Goal: Communication & Community: Answer question/provide support

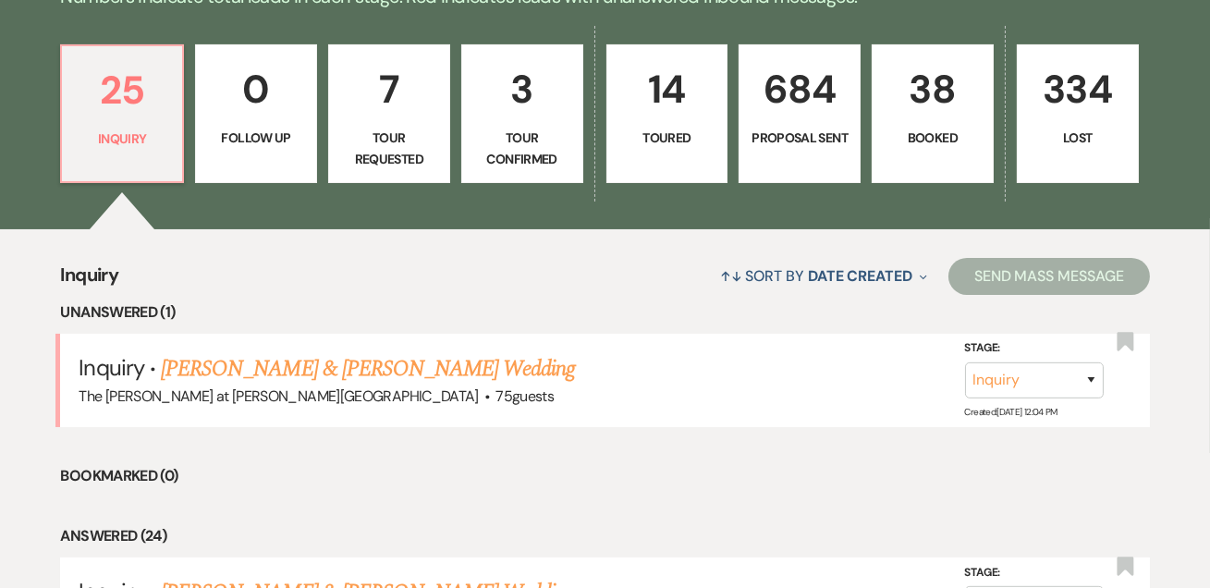
scroll to position [672, 0]
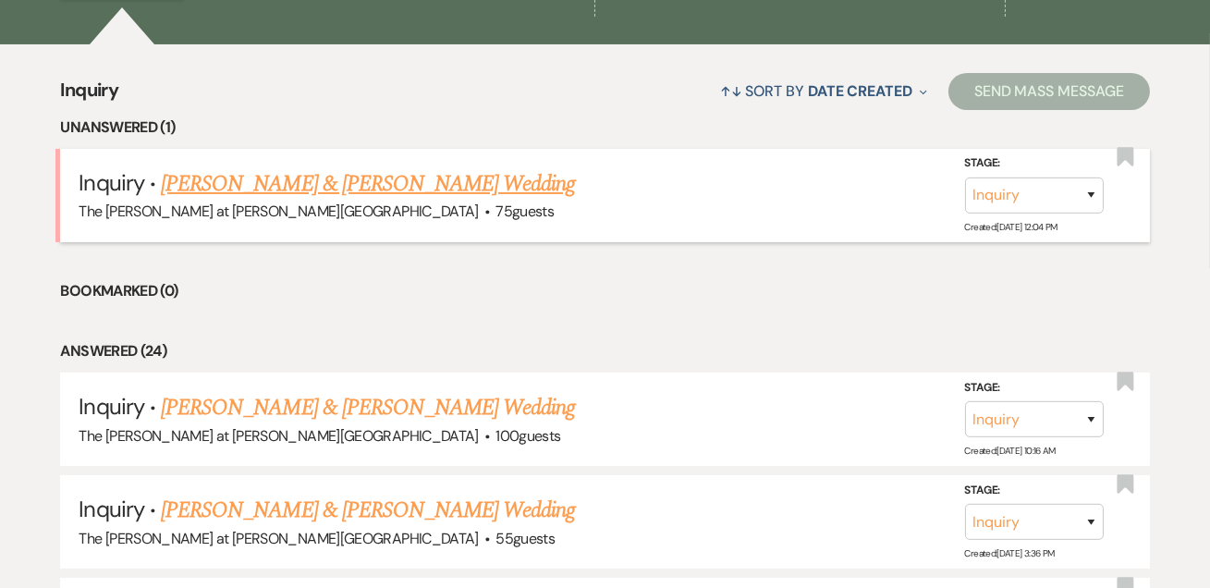
click at [390, 184] on link "[PERSON_NAME] & [PERSON_NAME] Wedding" at bounding box center [368, 183] width 414 height 33
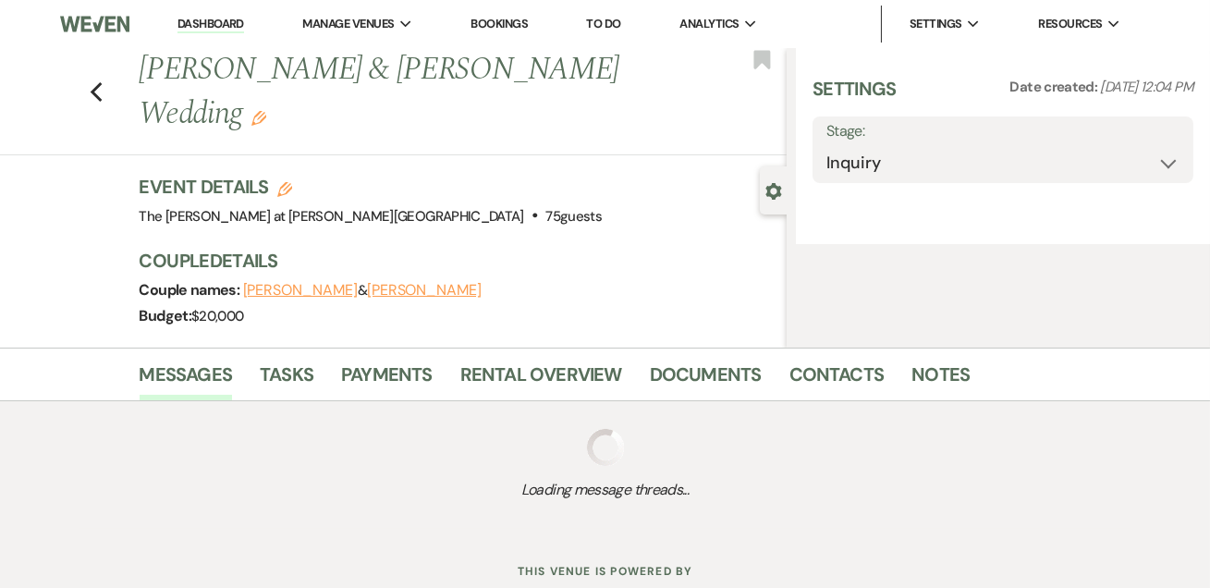
select select "17"
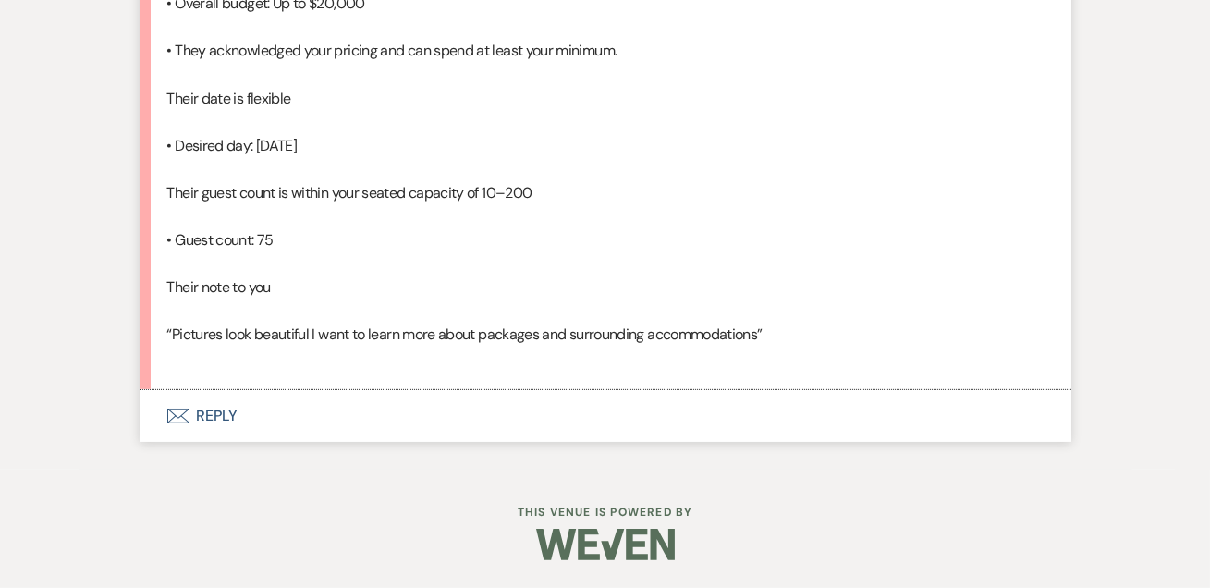
scroll to position [1581, 0]
click at [207, 416] on button "Envelope Reply" at bounding box center [606, 416] width 932 height 52
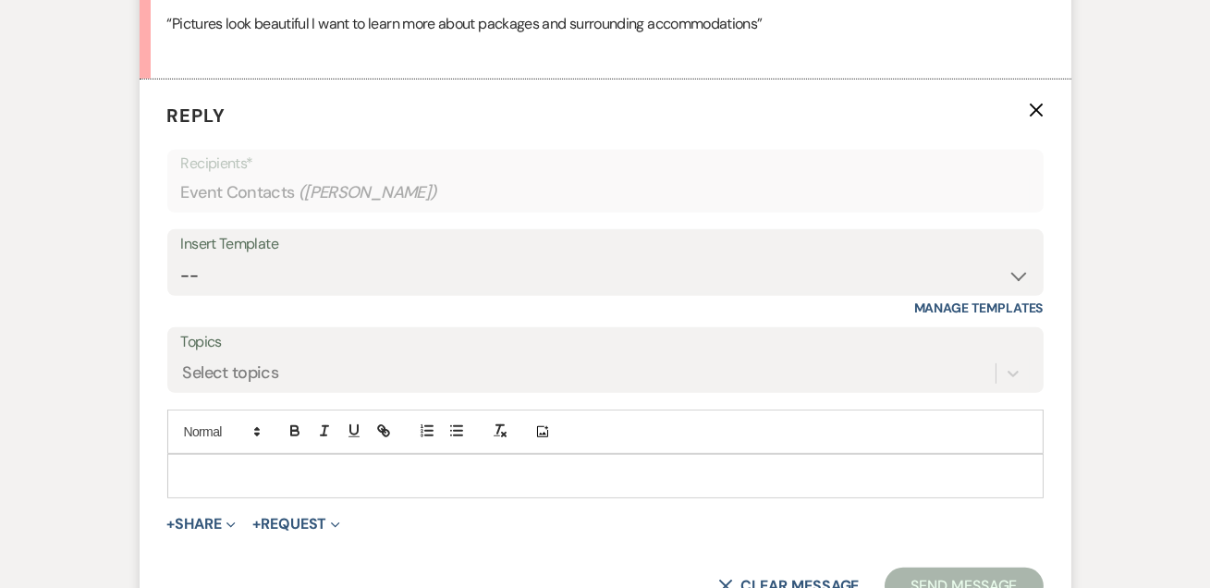
scroll to position [1868, 0]
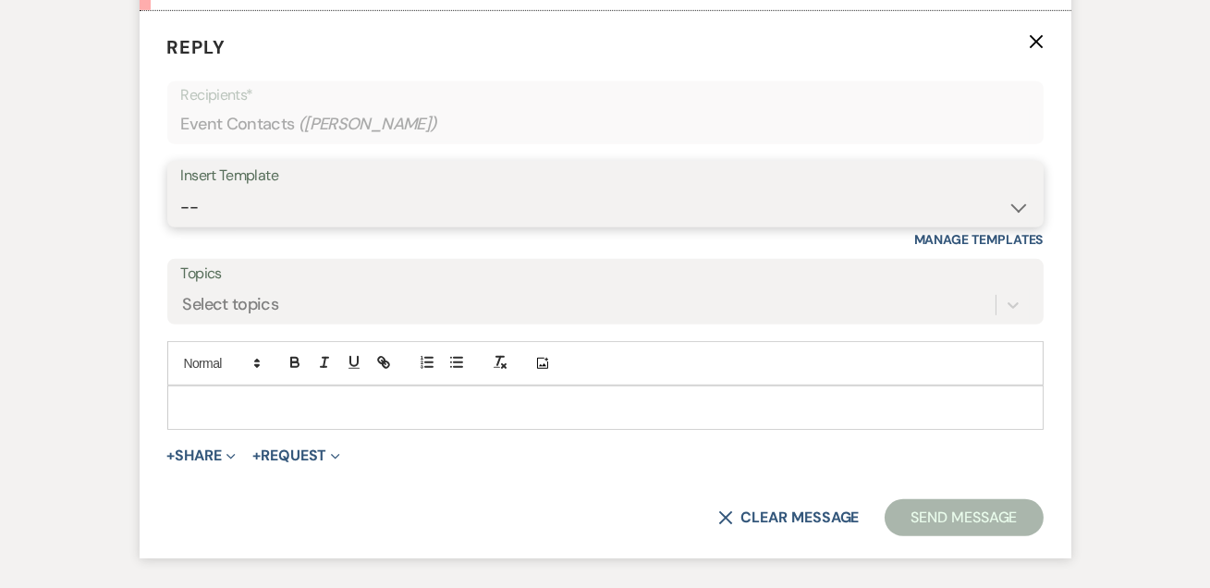
drag, startPoint x: 218, startPoint y: 291, endPoint x: 231, endPoint y: 291, distance: 12.9
click at [218, 226] on select "-- Weven Planning Portal Introduction (Booked Events) Tour Request Response Fol…" at bounding box center [605, 207] width 848 height 36
select select "4367"
click at [181, 226] on select "-- Weven Planning Portal Introduction (Booked Events) Tour Request Response Fol…" at bounding box center [605, 207] width 848 height 36
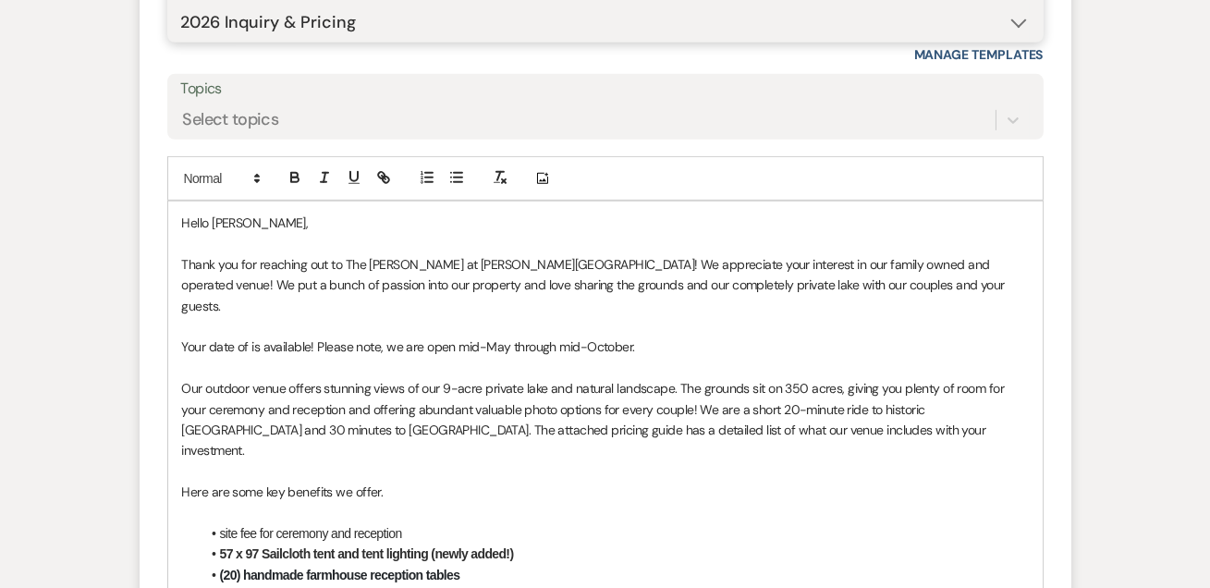
scroll to position [2316, 0]
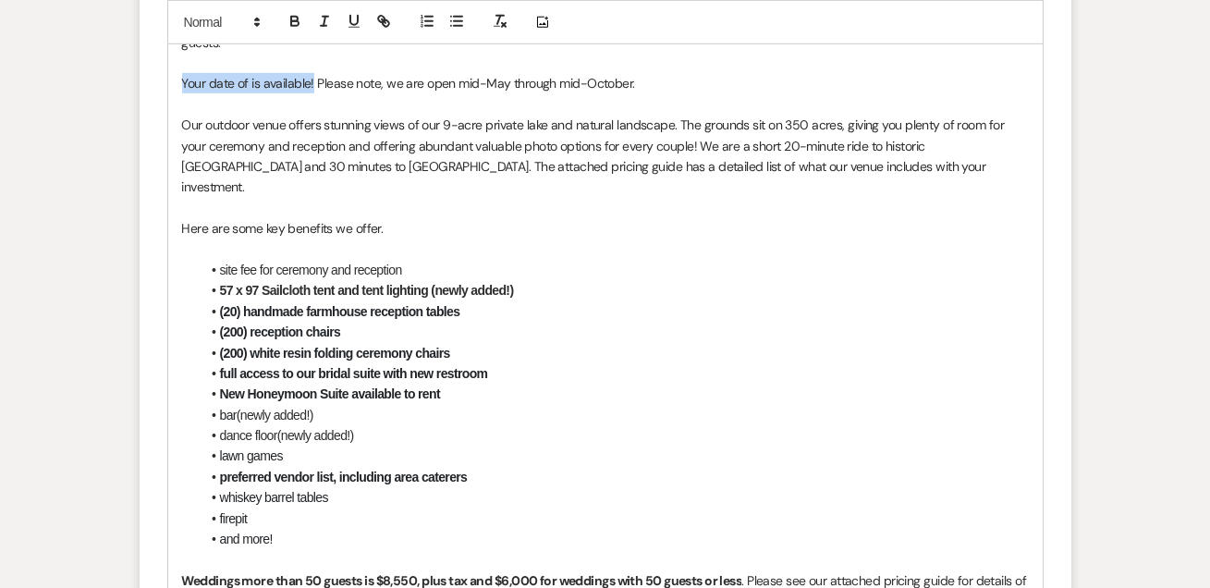
drag, startPoint x: 180, startPoint y: 151, endPoint x: 311, endPoint y: 154, distance: 130.4
click at [311, 154] on div "Hello [PERSON_NAME], Thank you for reaching out to The [PERSON_NAME] at [PERSON…" at bounding box center [605, 404] width 874 height 933
click at [544, 93] on p "Please note, we are open mid-May through mid-October." at bounding box center [605, 83] width 847 height 20
click at [753, 260] on p at bounding box center [605, 249] width 847 height 20
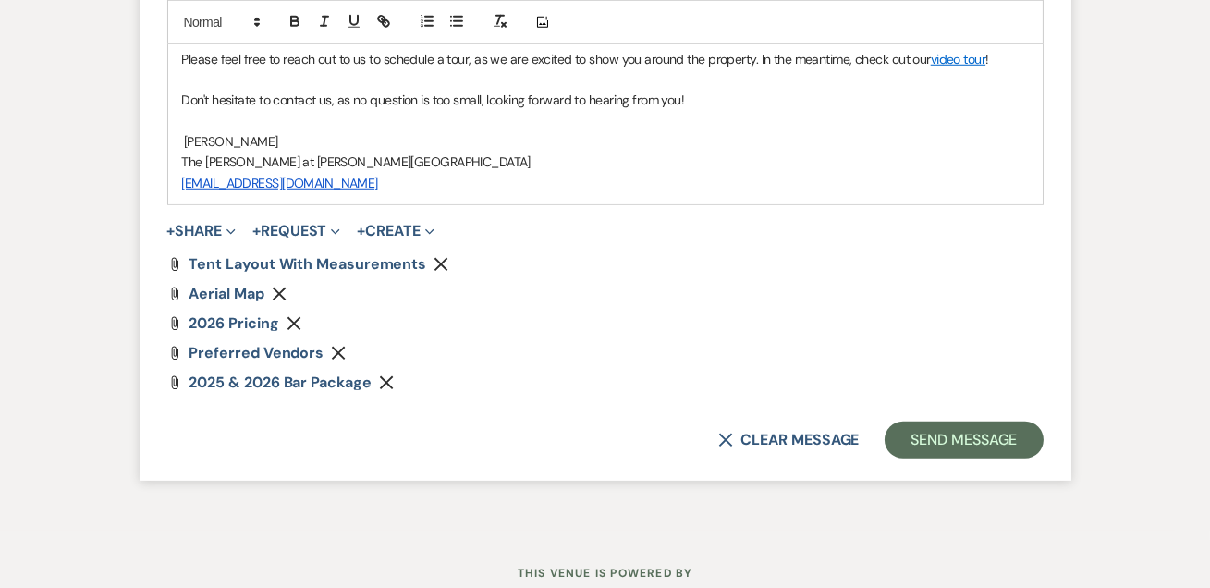
scroll to position [3073, 0]
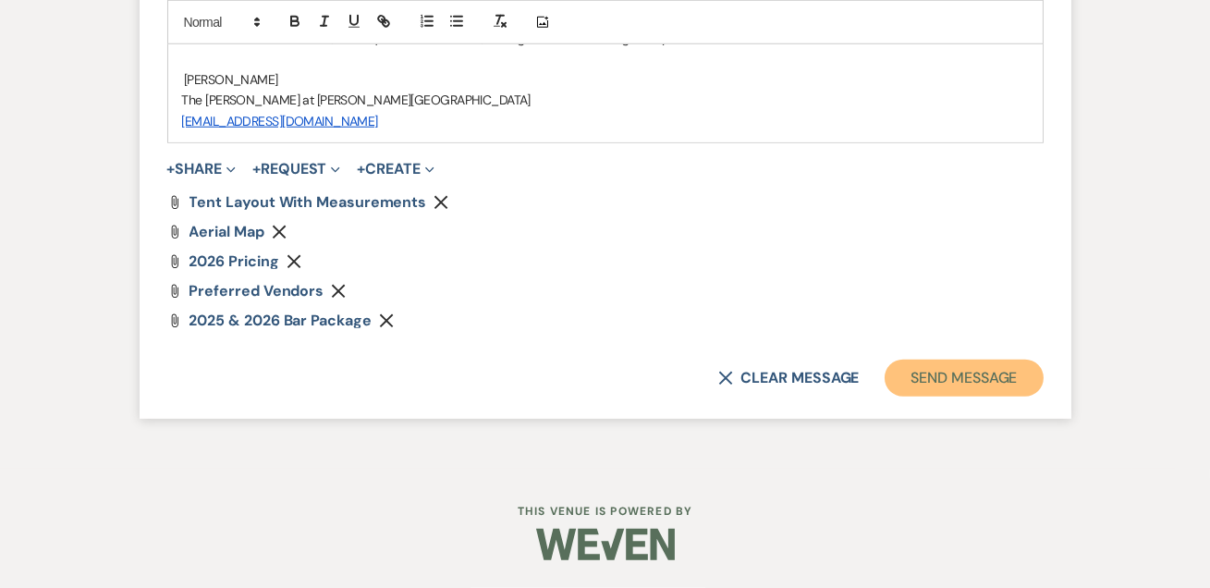
click at [982, 396] on button "Send Message" at bounding box center [964, 378] width 158 height 37
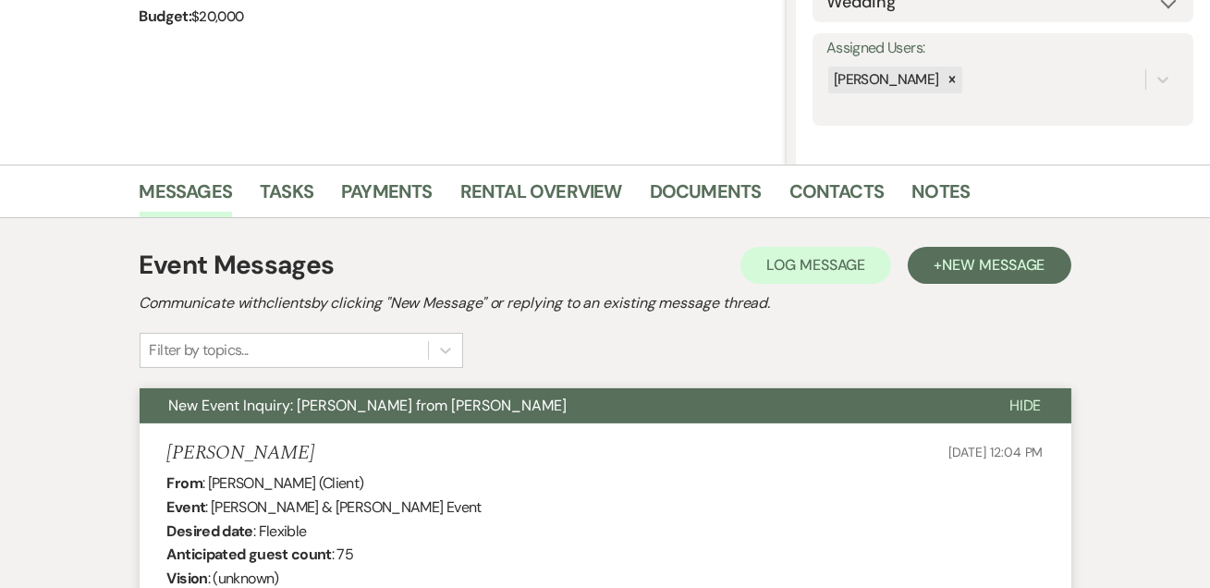
scroll to position [0, 0]
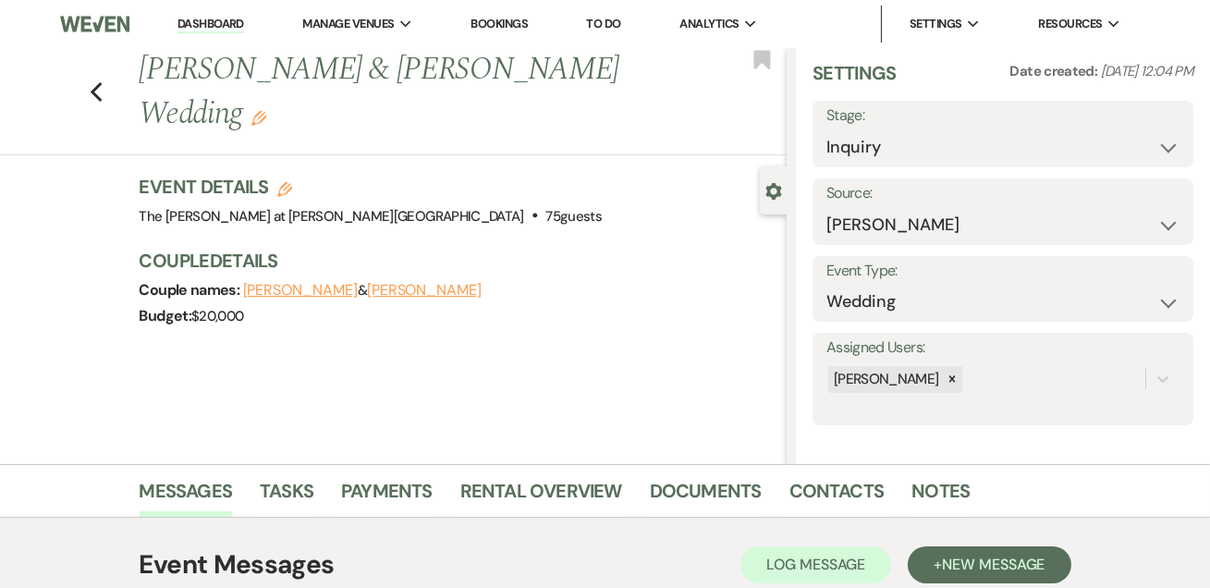
click at [199, 23] on link "Dashboard" at bounding box center [210, 25] width 67 height 18
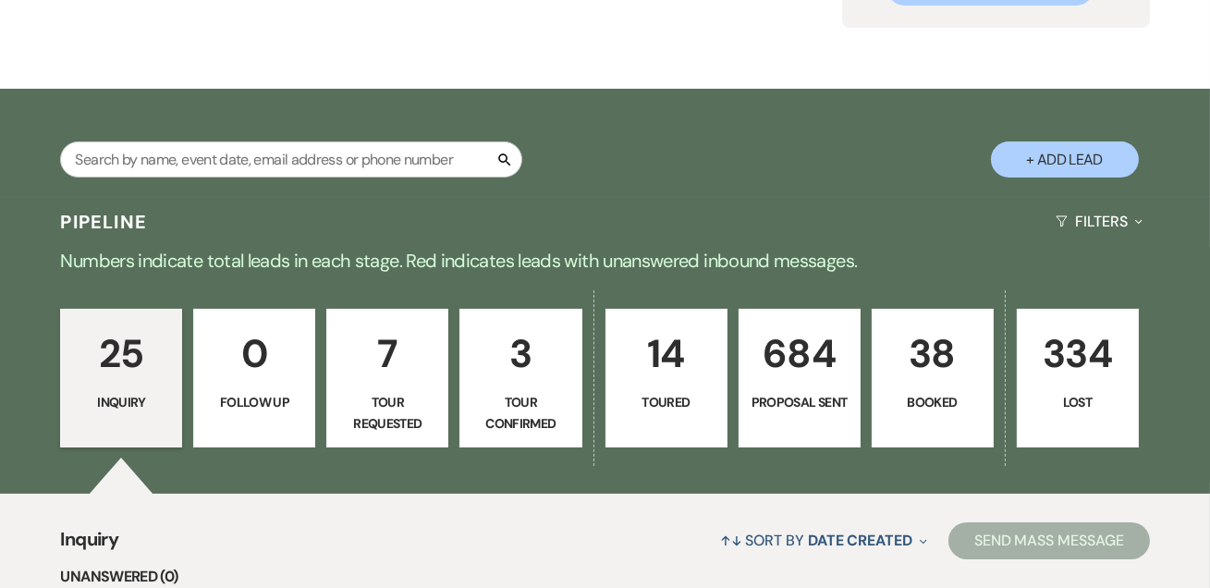
scroll to position [224, 0]
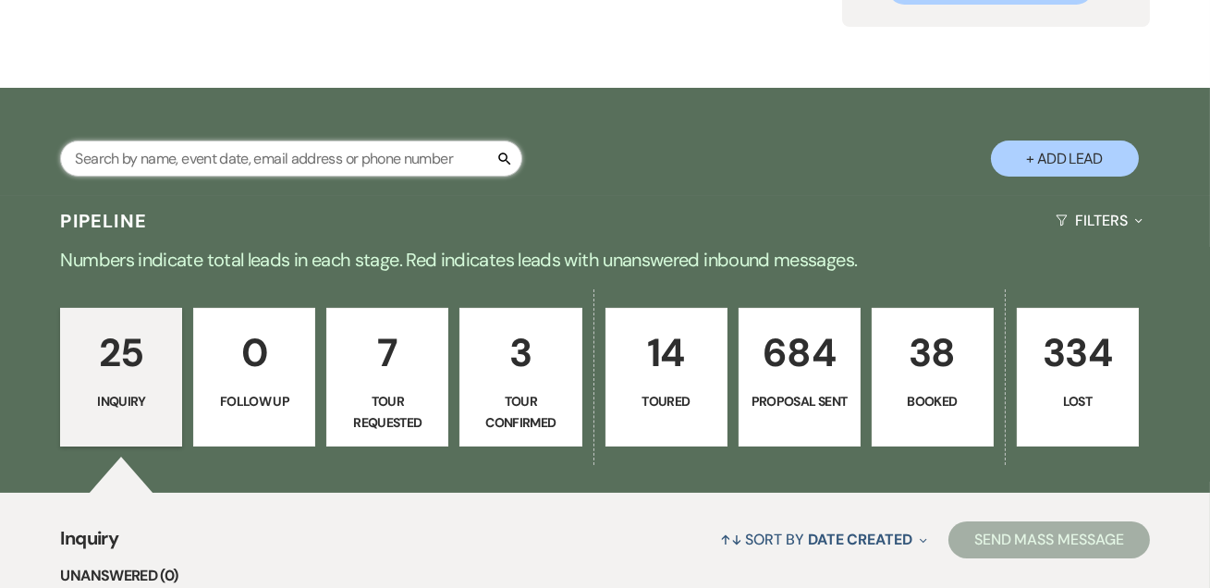
click at [203, 142] on input "text" at bounding box center [291, 158] width 462 height 36
type input "[PERSON_NAME]"
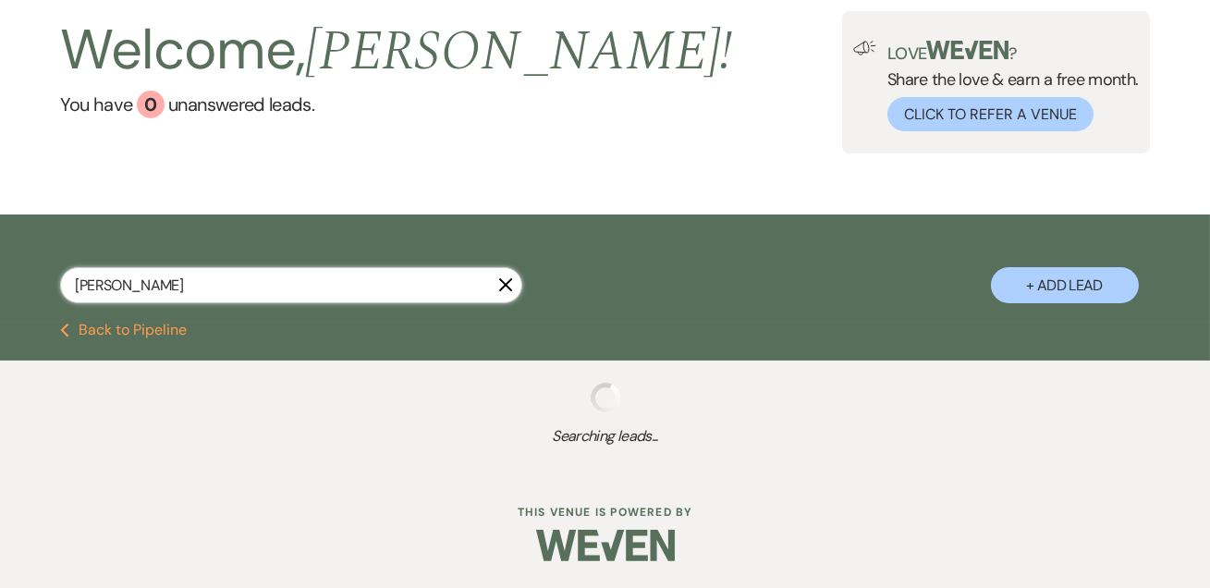
scroll to position [224, 0]
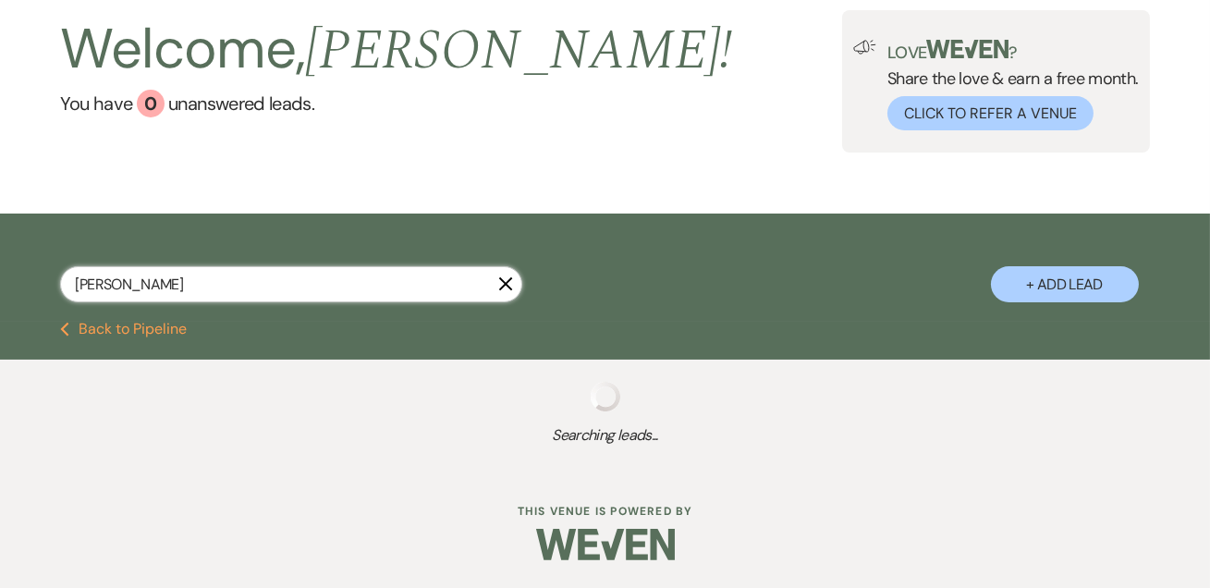
select select "4"
select select "6"
select select "8"
select select "3"
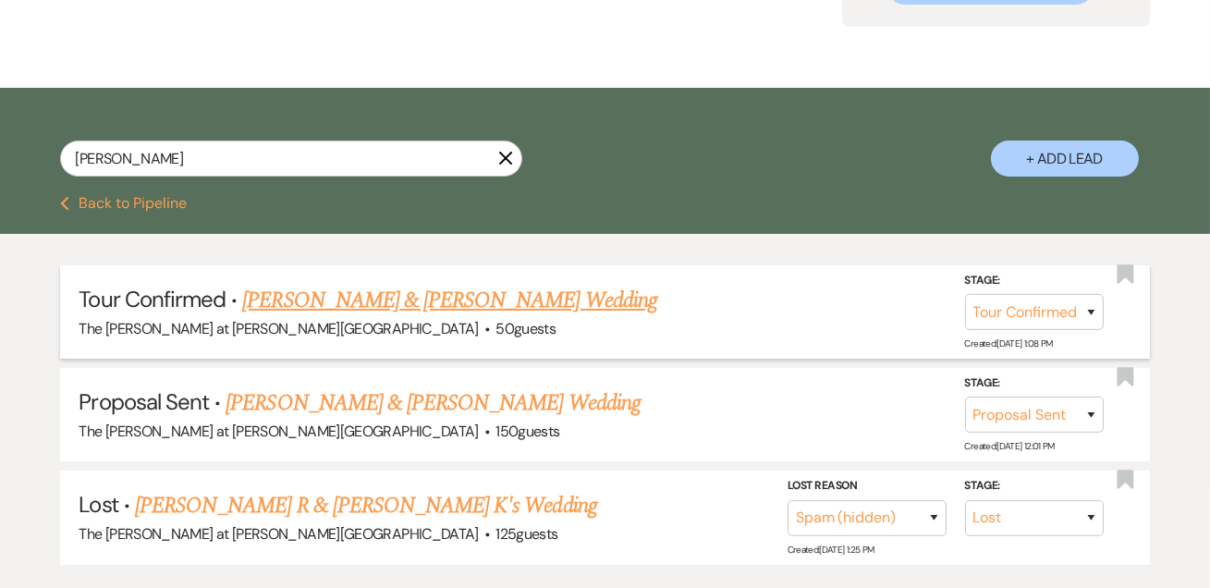
click at [361, 296] on link "[PERSON_NAME] & [PERSON_NAME] Wedding" at bounding box center [449, 300] width 414 height 33
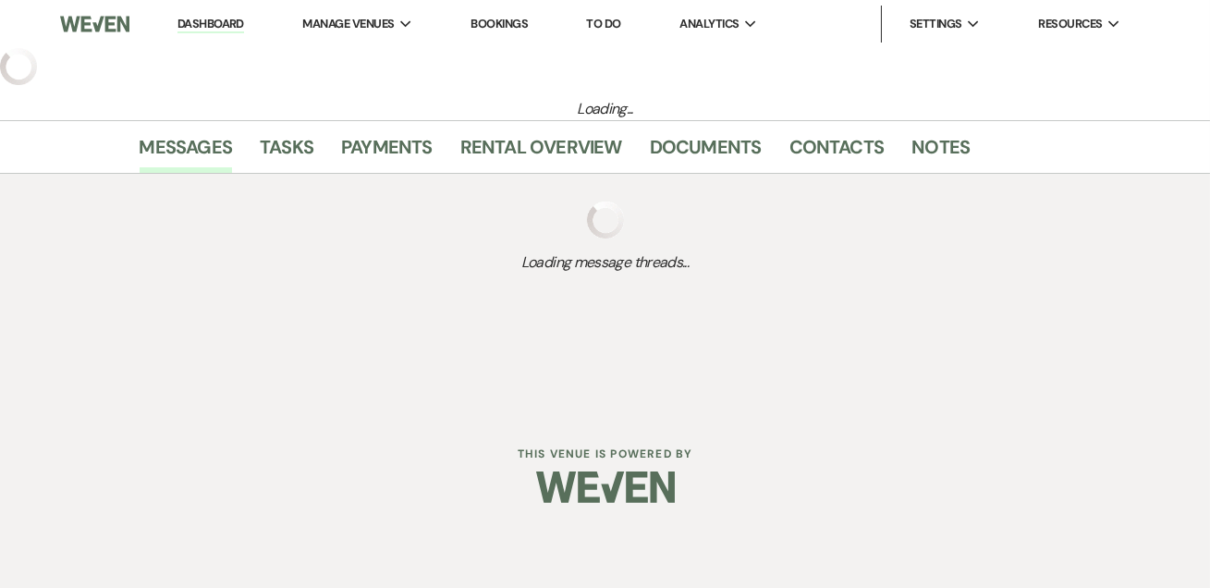
select select "4"
select select "17"
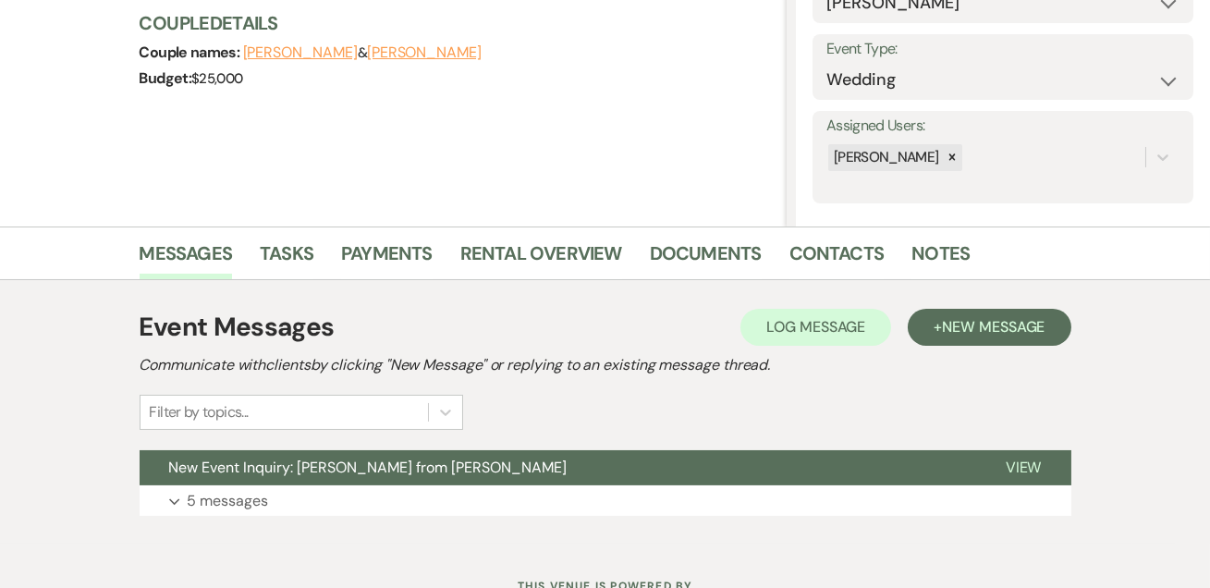
scroll to position [311, 0]
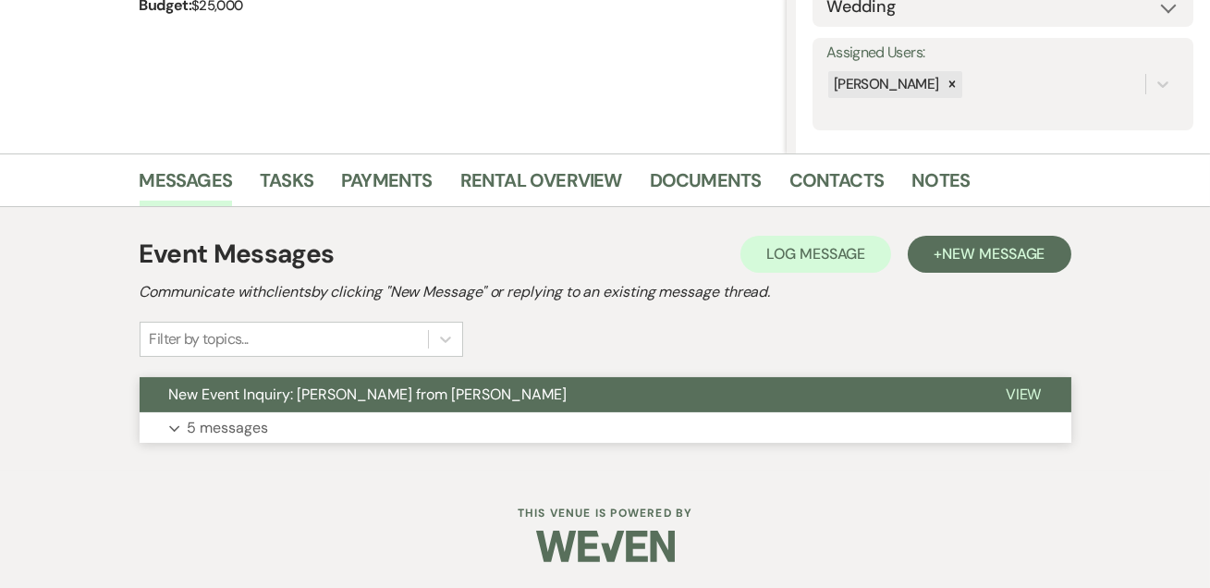
drag, startPoint x: 242, startPoint y: 428, endPoint x: 253, endPoint y: 428, distance: 11.1
click at [253, 428] on p "5 messages" at bounding box center [228, 428] width 81 height 24
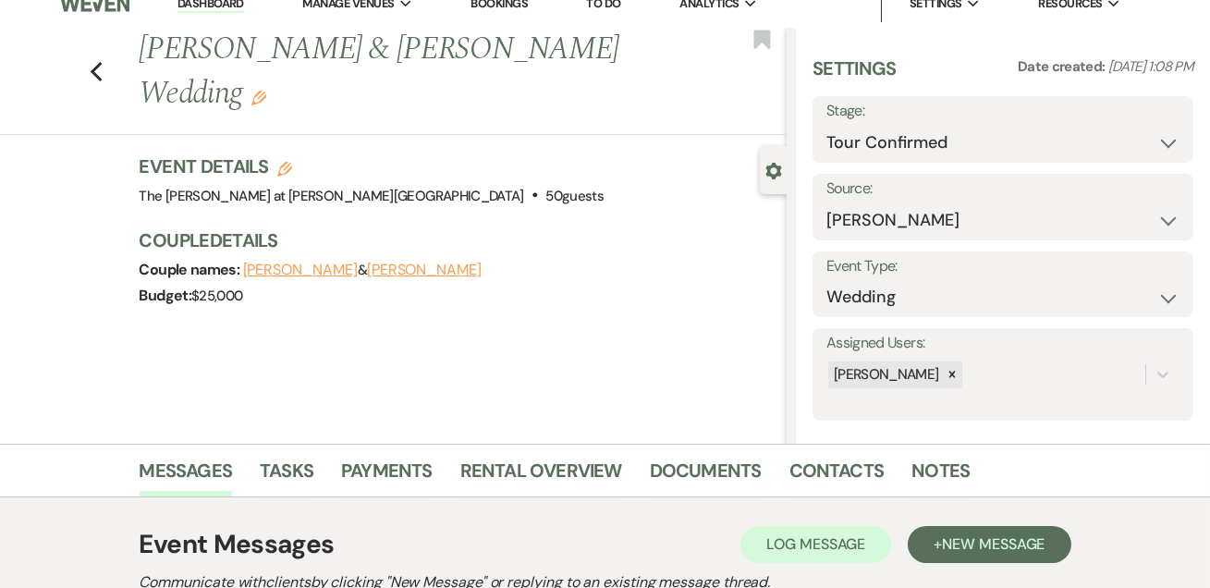
scroll to position [0, 0]
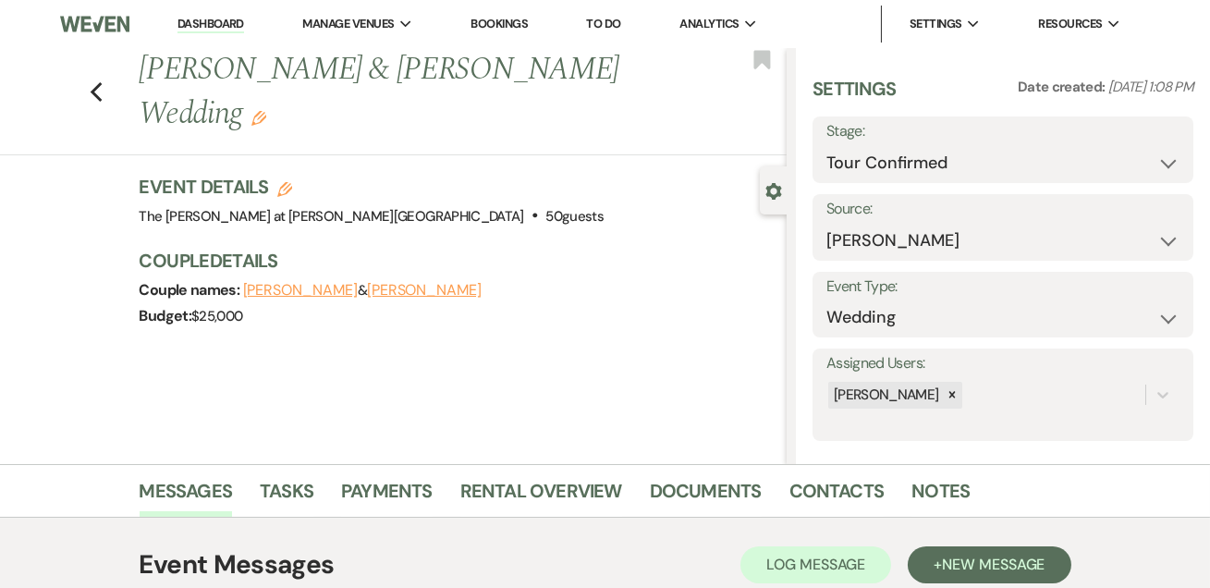
click at [207, 32] on link "Dashboard" at bounding box center [210, 25] width 67 height 18
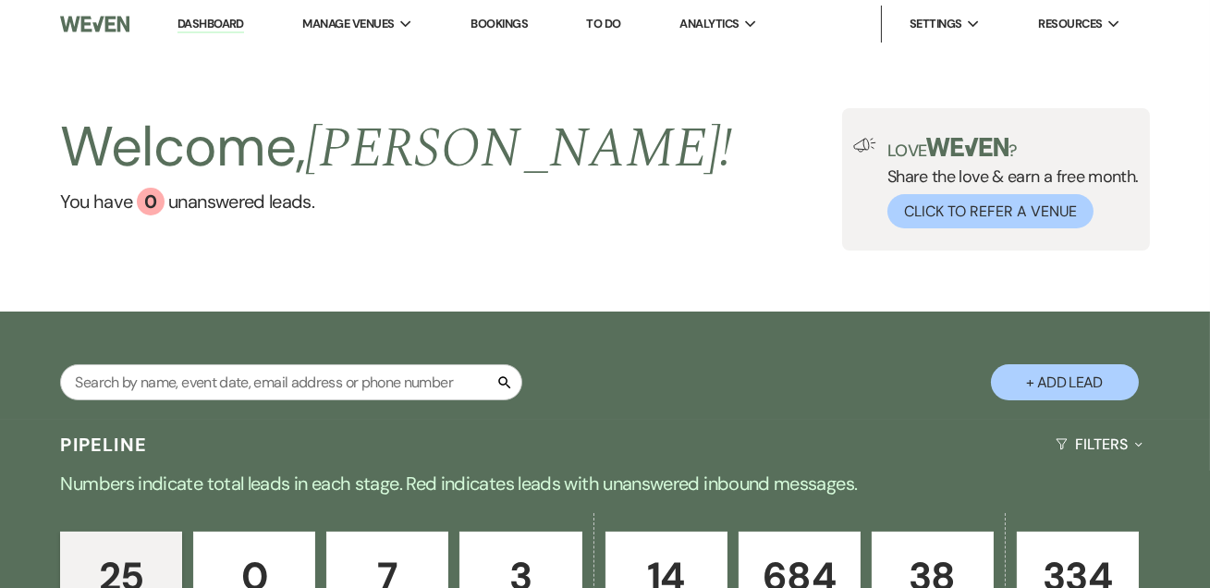
drag, startPoint x: 184, startPoint y: 22, endPoint x: 184, endPoint y: 2, distance: 20.3
click at [184, 22] on link "Dashboard" at bounding box center [210, 25] width 67 height 18
